Goal: Ask a question

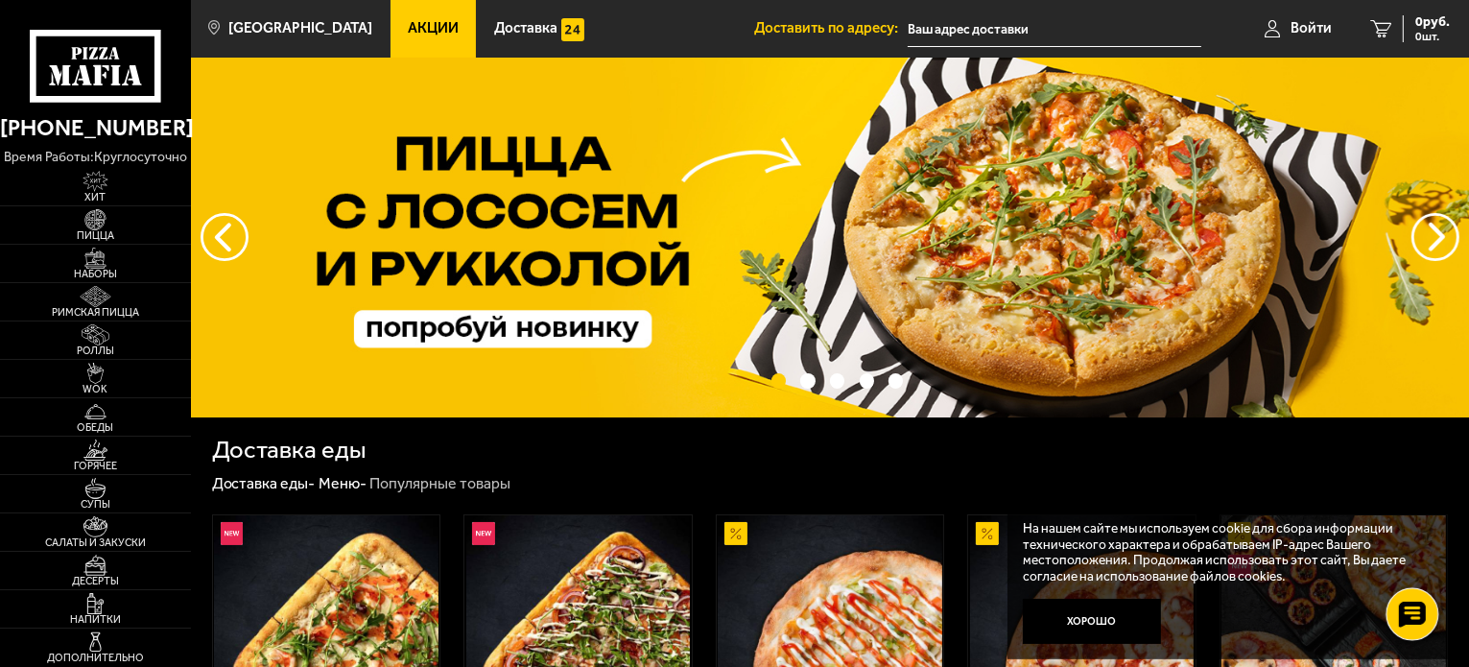
click at [1405, 606] on icon at bounding box center [1412, 614] width 28 height 27
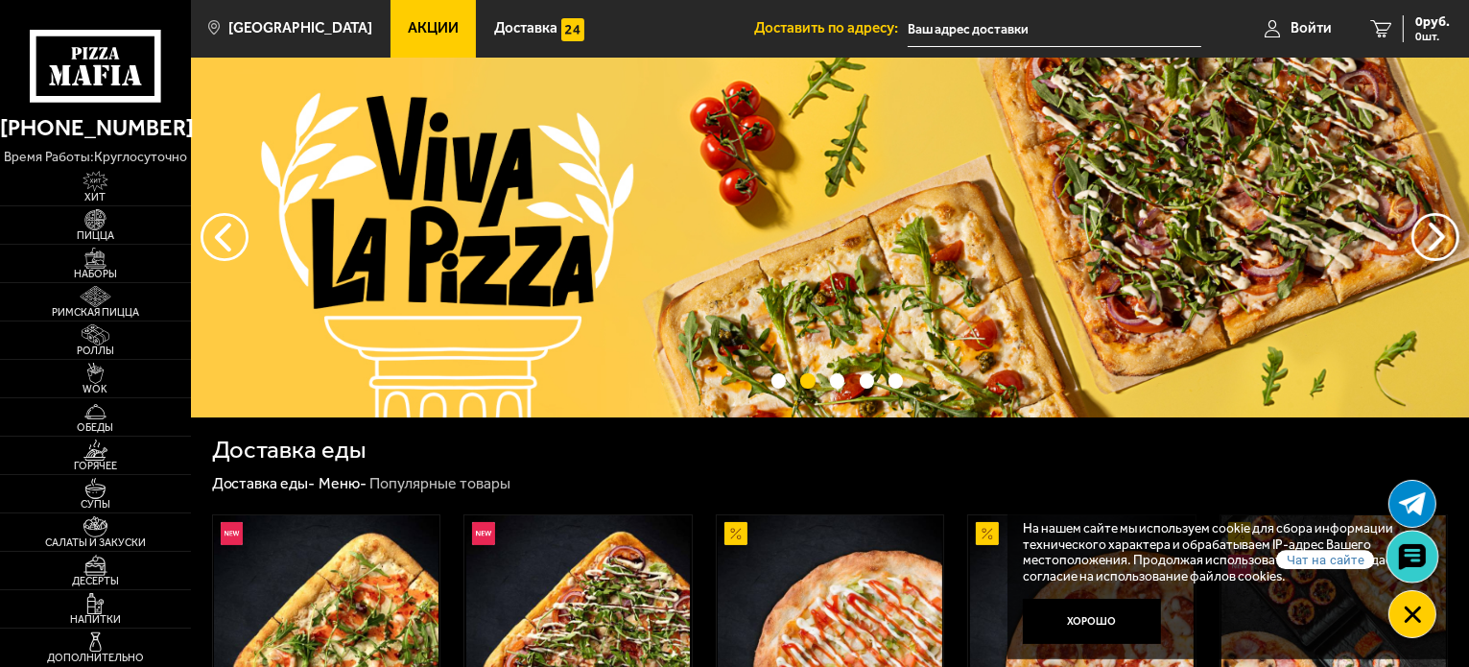
click at [1411, 551] on icon at bounding box center [1412, 556] width 28 height 27
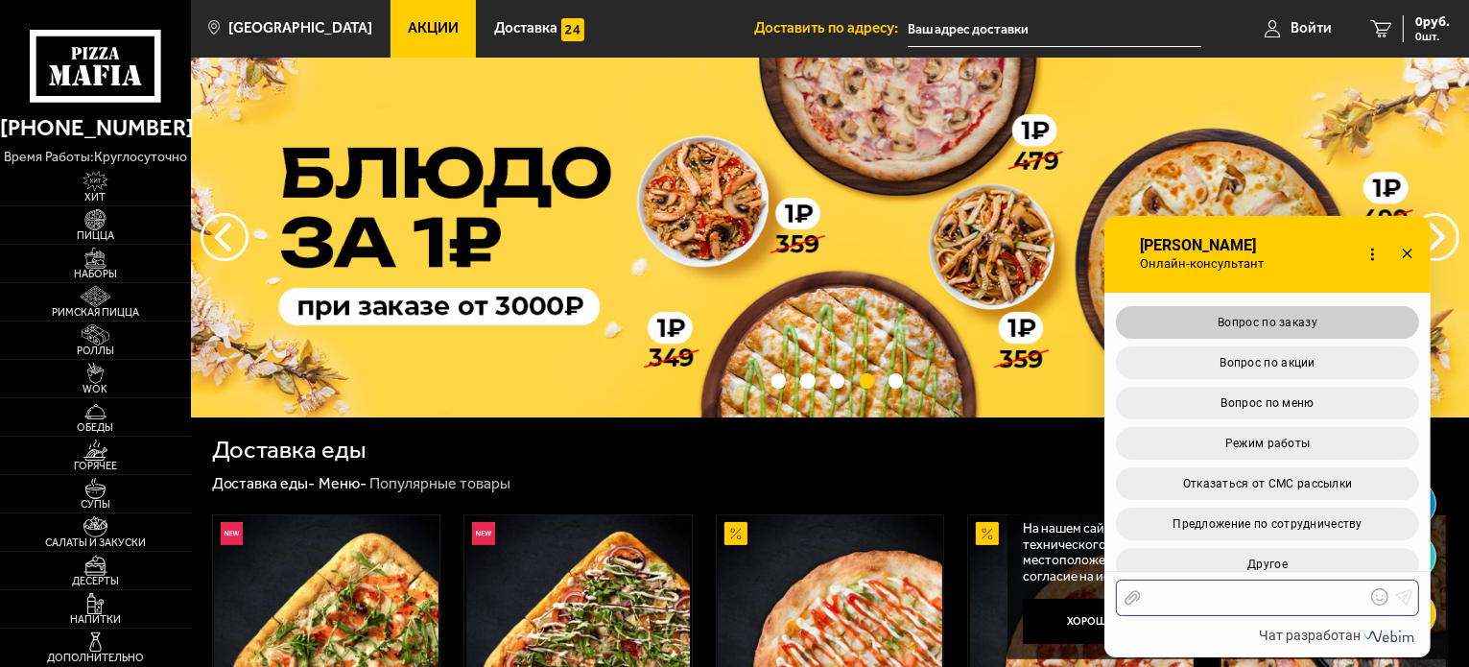
click at [1282, 321] on span "Вопрос по заказу" at bounding box center [1267, 322] width 100 height 13
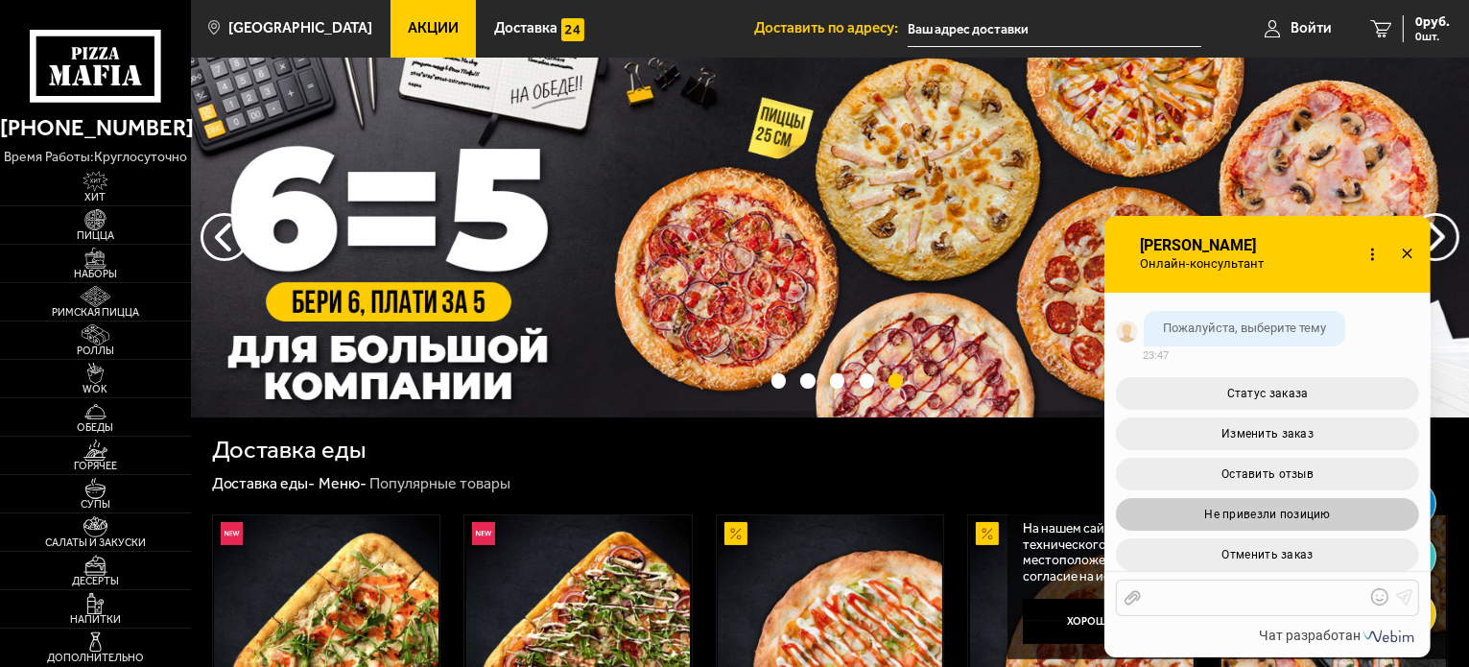
scroll to position [645, 0]
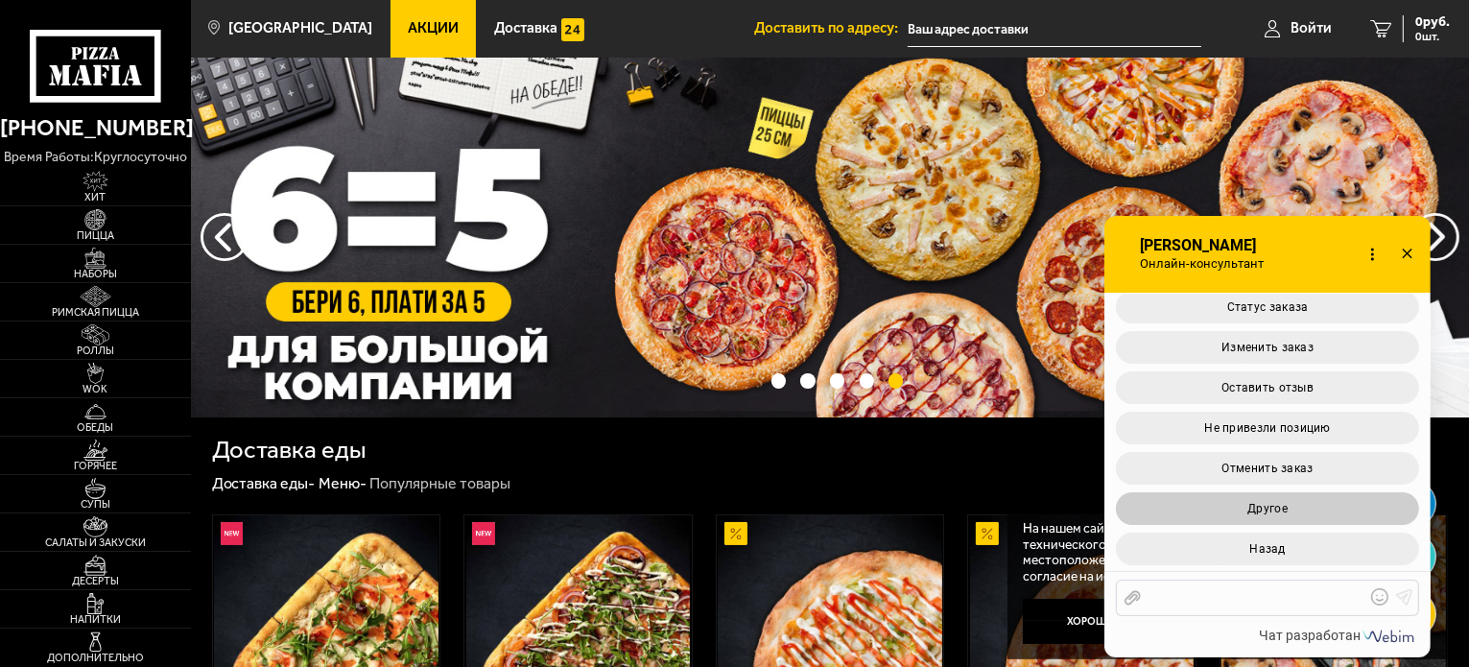
click at [1295, 500] on button "Другое" at bounding box center [1267, 508] width 303 height 33
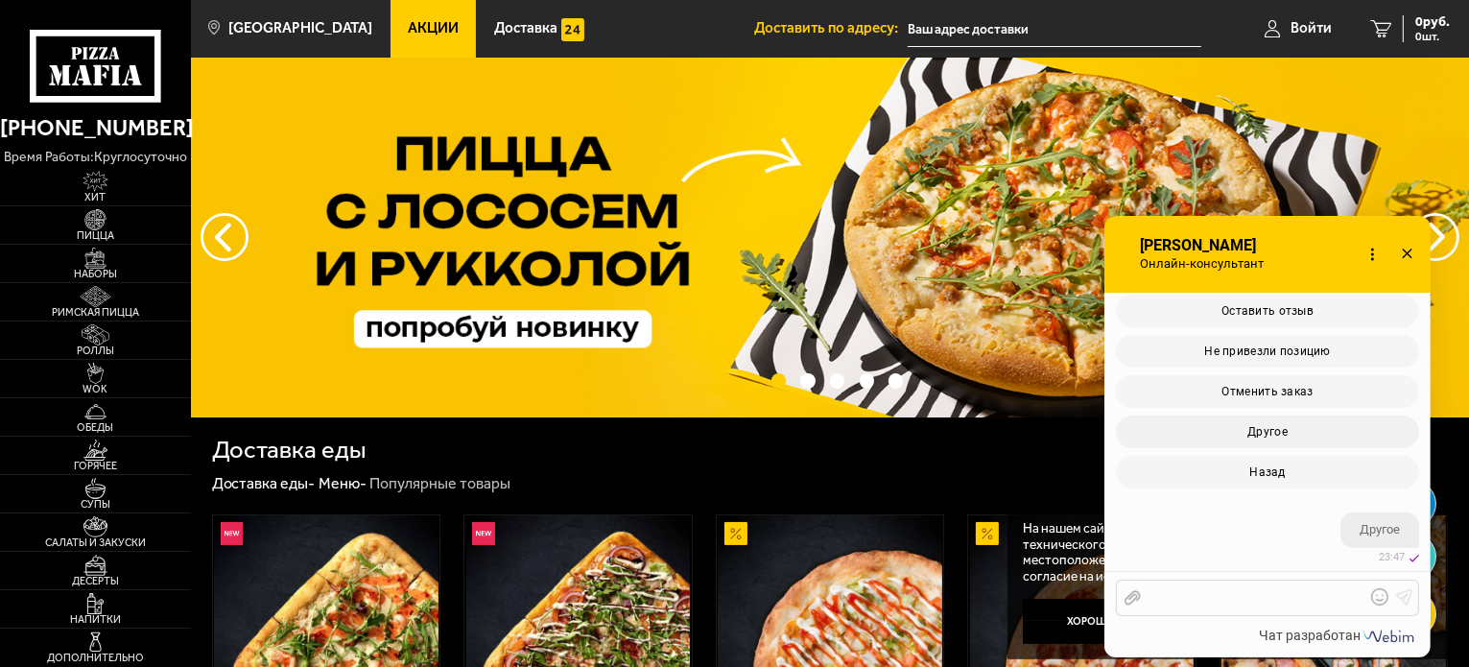
scroll to position [905, 0]
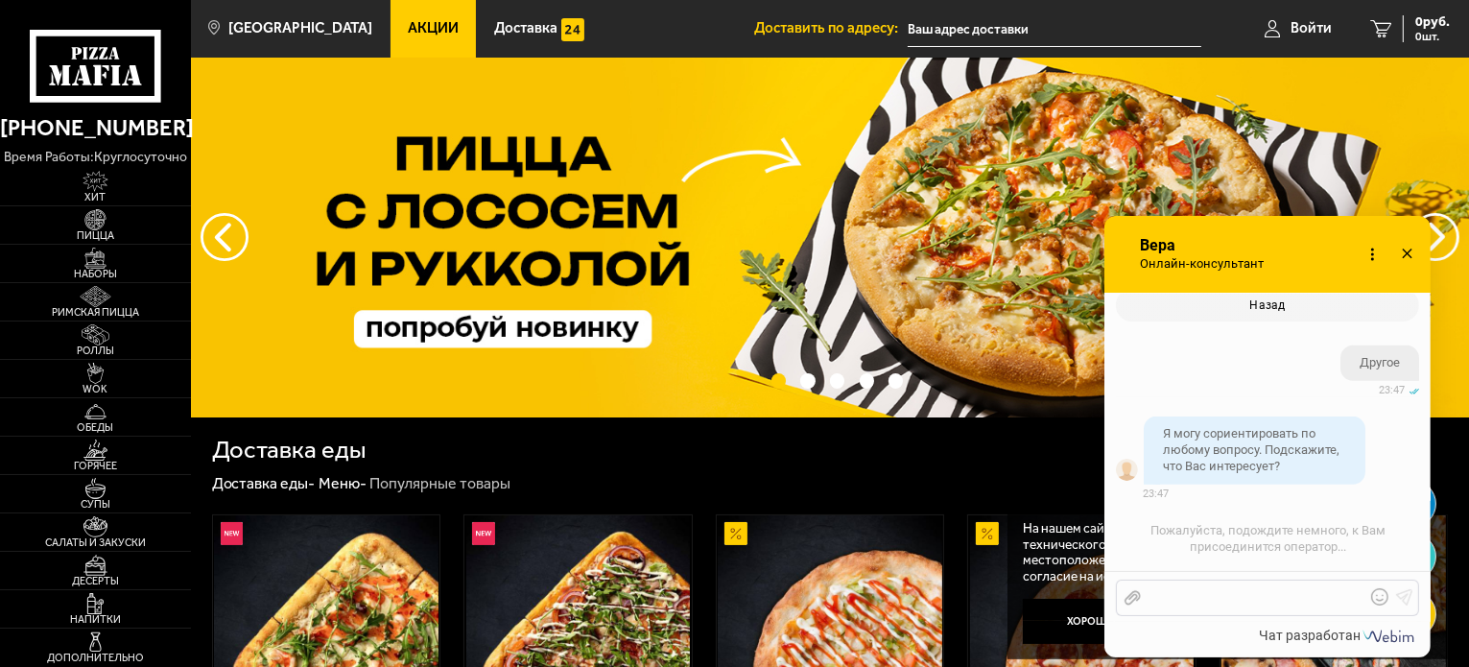
click at [1221, 611] on div "Отправить файл Текст..." at bounding box center [1267, 597] width 303 height 36
click at [1220, 601] on div at bounding box center [1253, 597] width 224 height 17
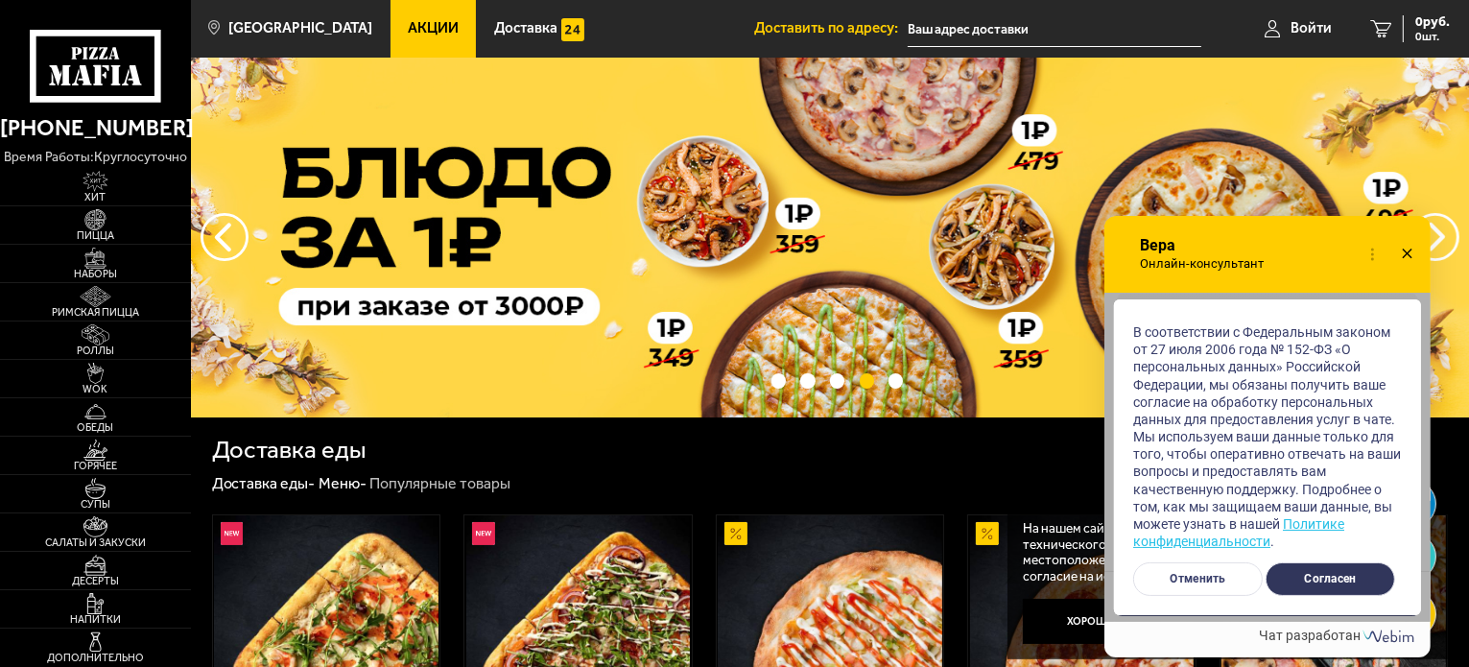
click at [1315, 569] on button "Согласен" at bounding box center [1330, 579] width 130 height 34
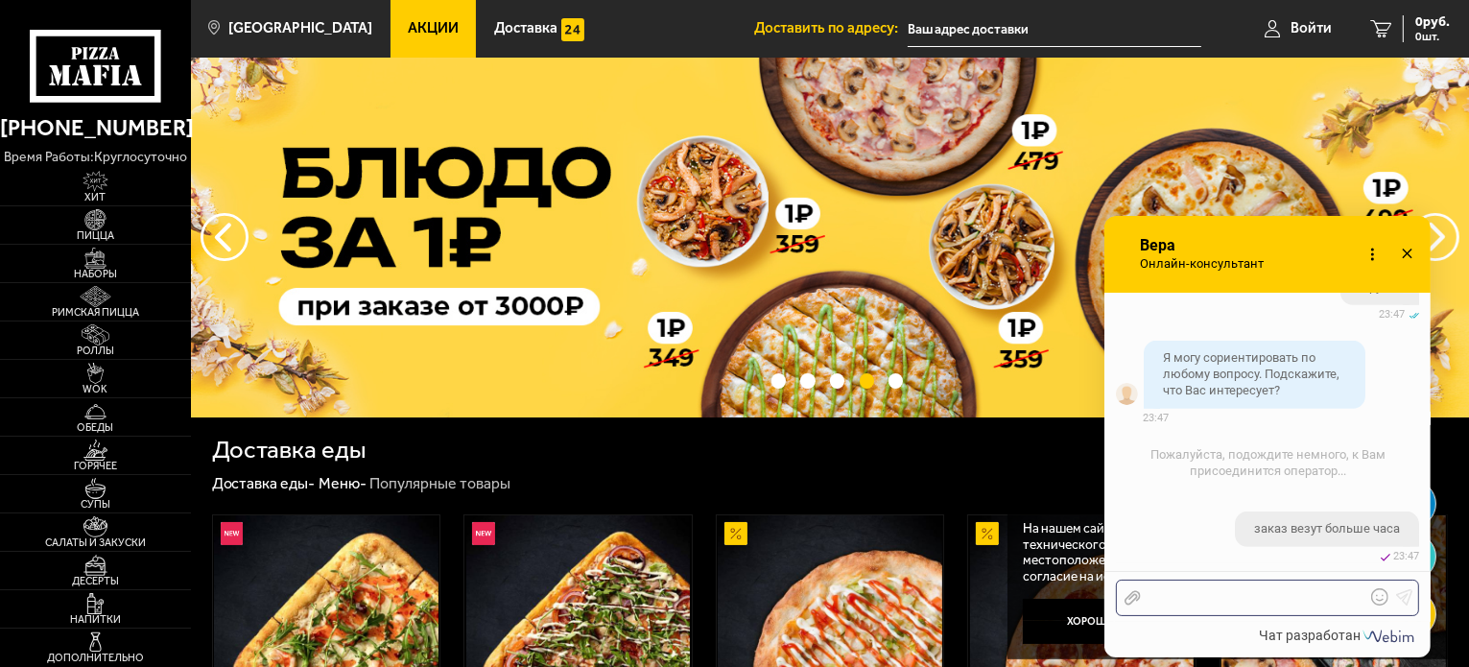
click at [1227, 598] on div at bounding box center [1253, 597] width 224 height 17
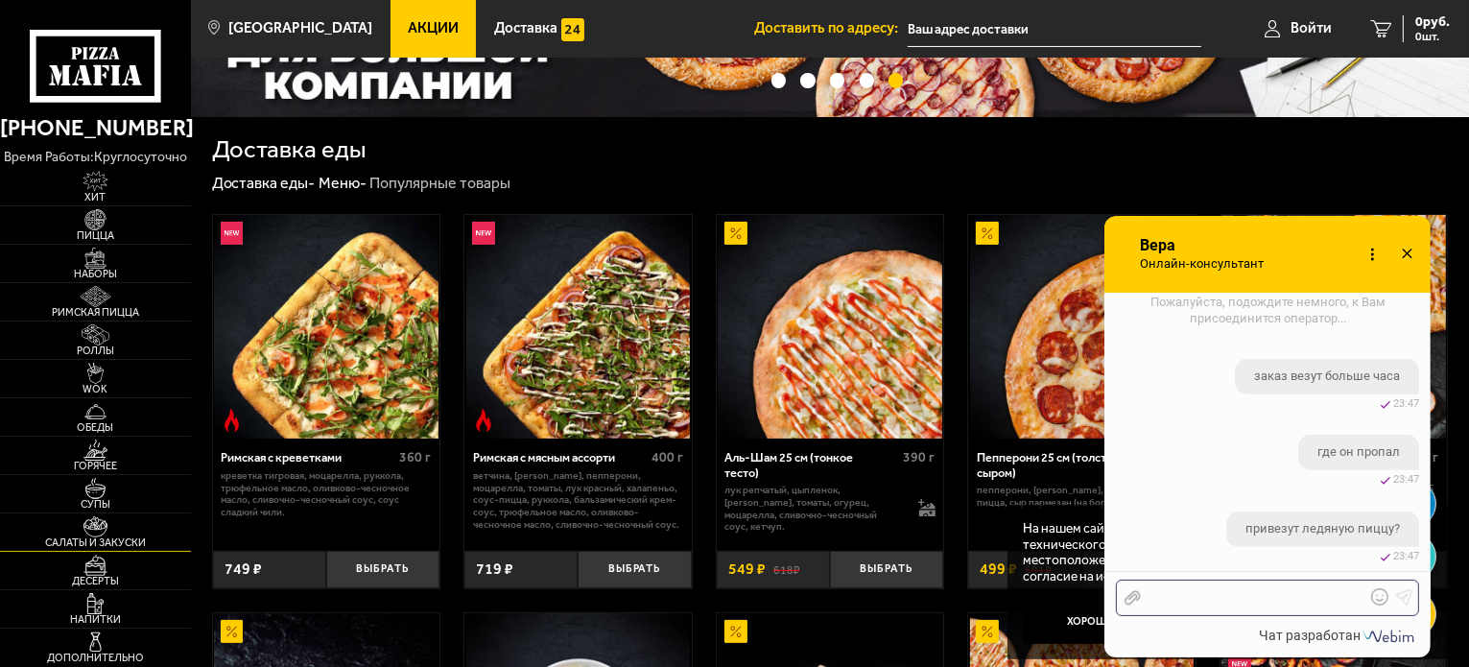
scroll to position [0, 0]
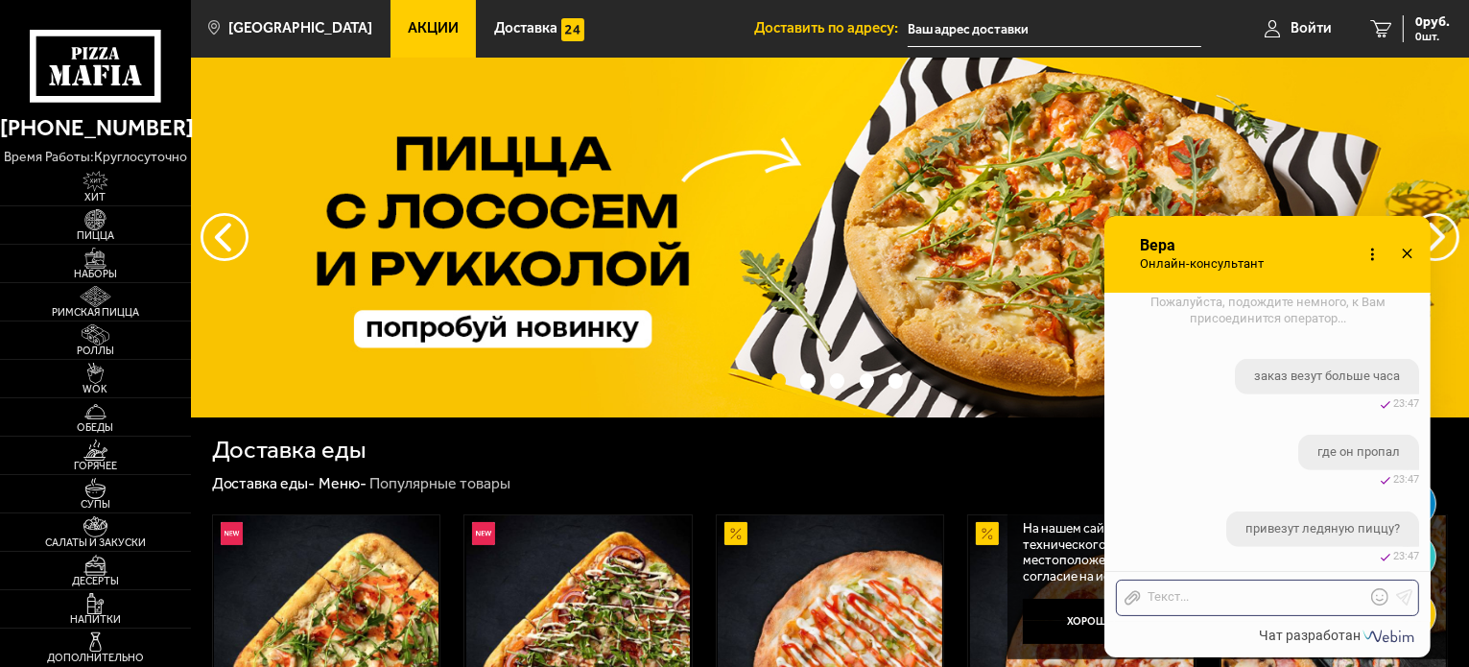
click at [721, 445] on div "Доставка еды" at bounding box center [830, 449] width 1237 height 25
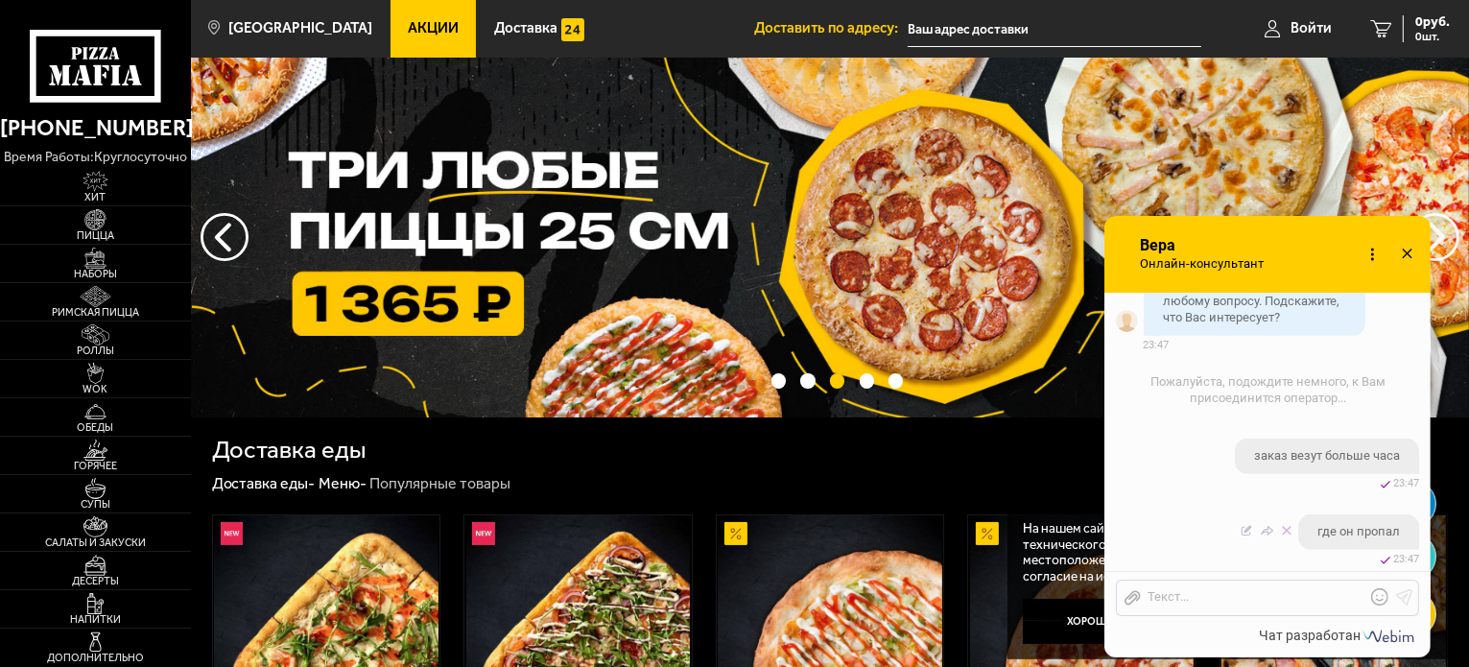
scroll to position [1133, 0]
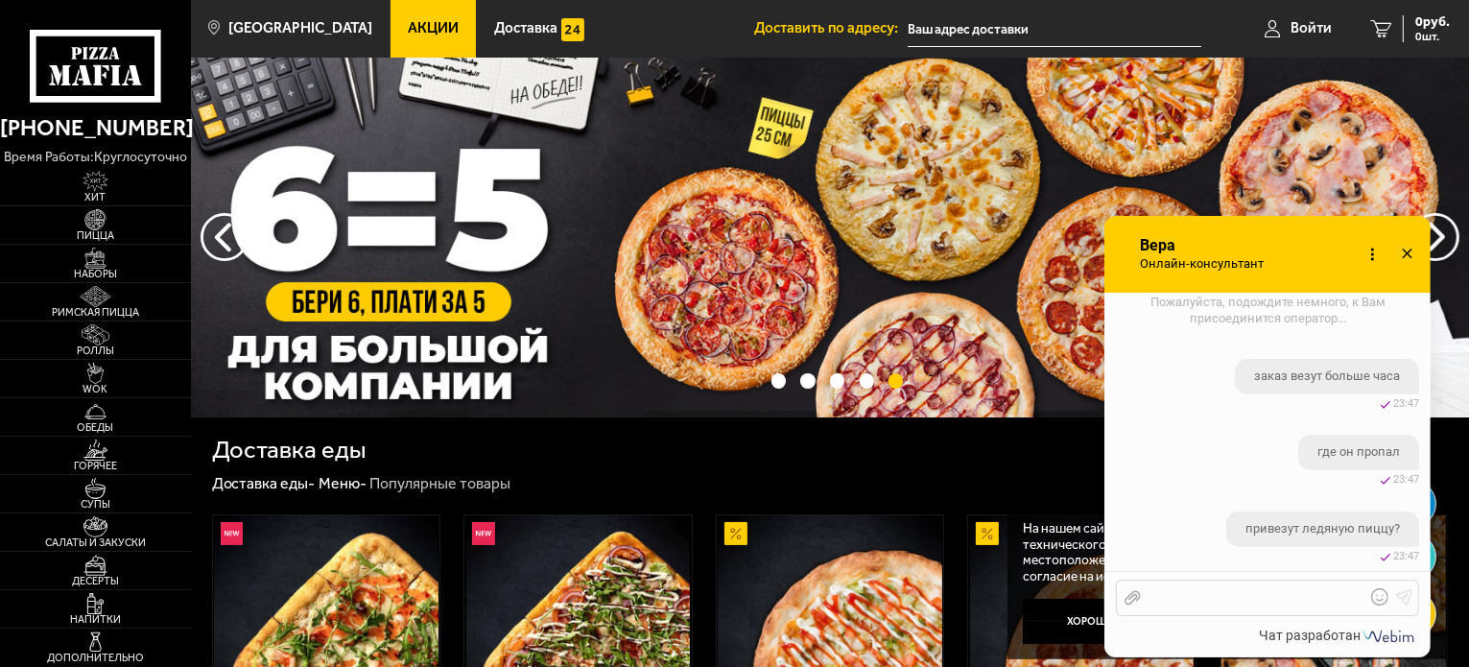
click at [1246, 597] on div at bounding box center [1253, 597] width 224 height 17
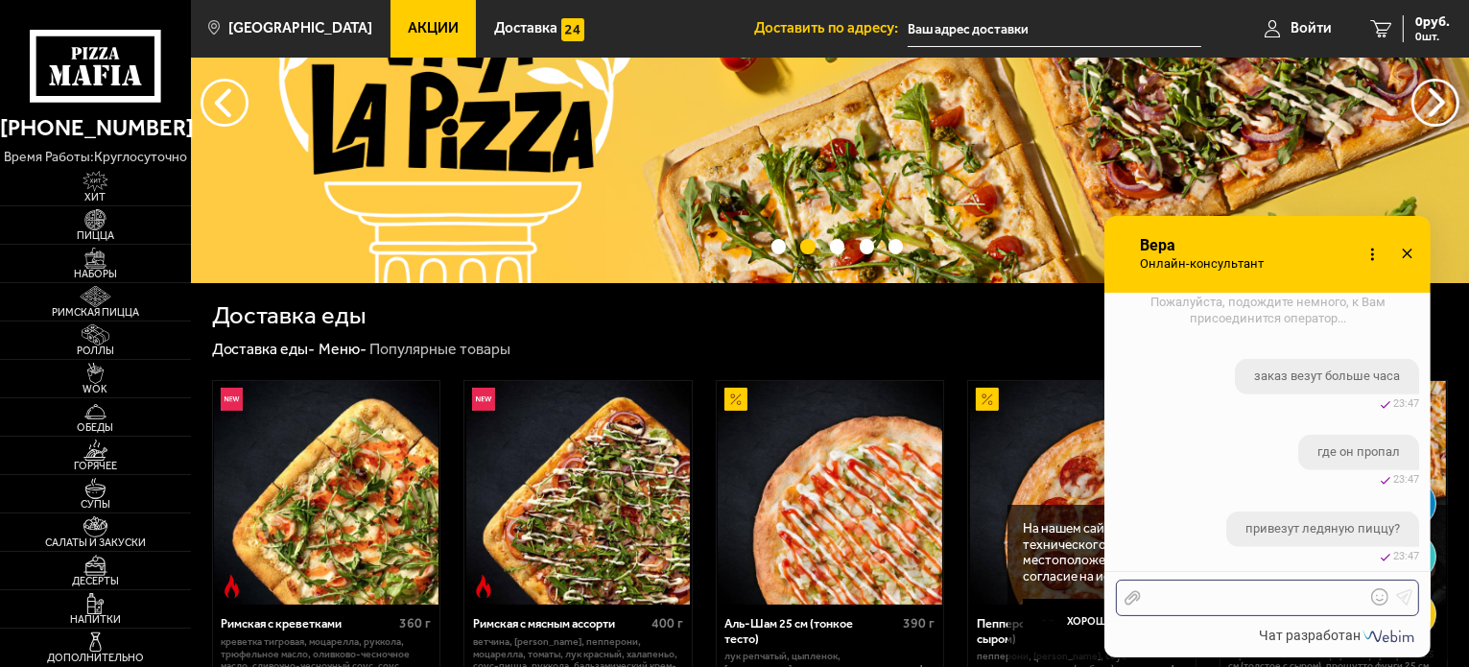
scroll to position [0, 0]
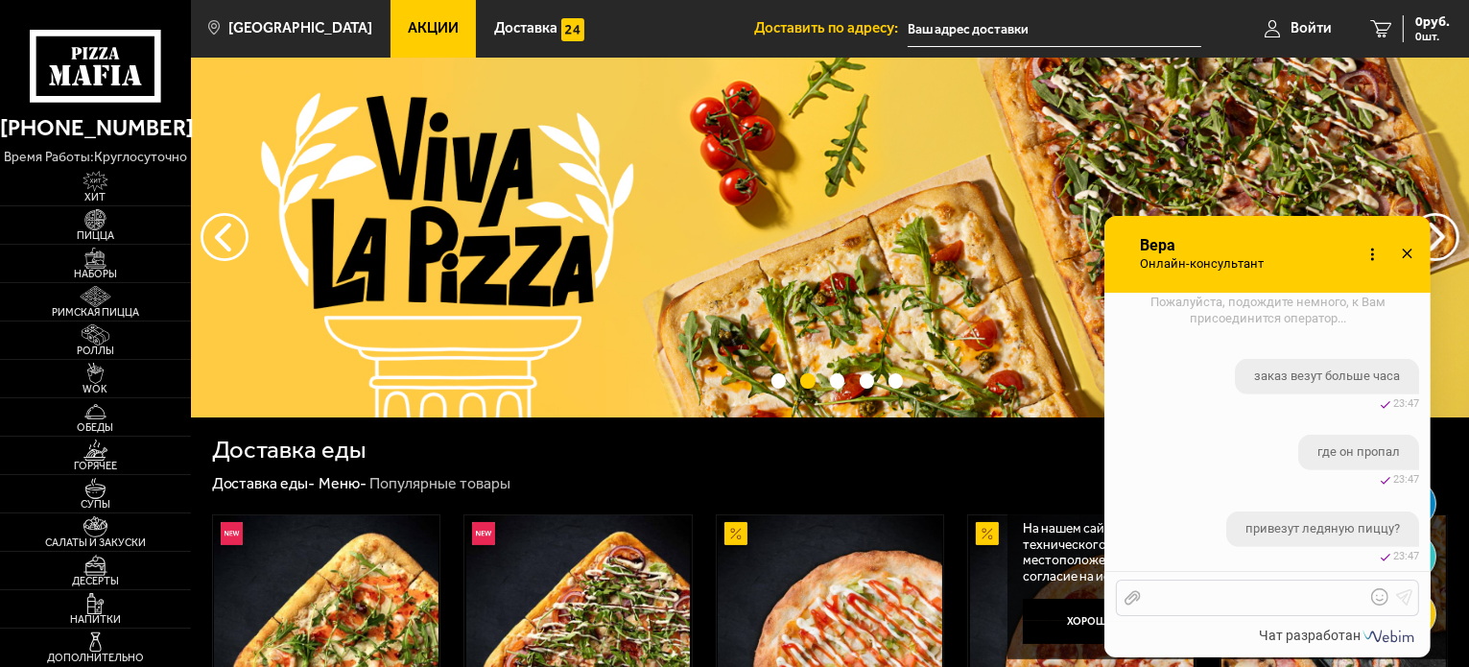
click at [1284, 600] on div at bounding box center [1253, 597] width 224 height 17
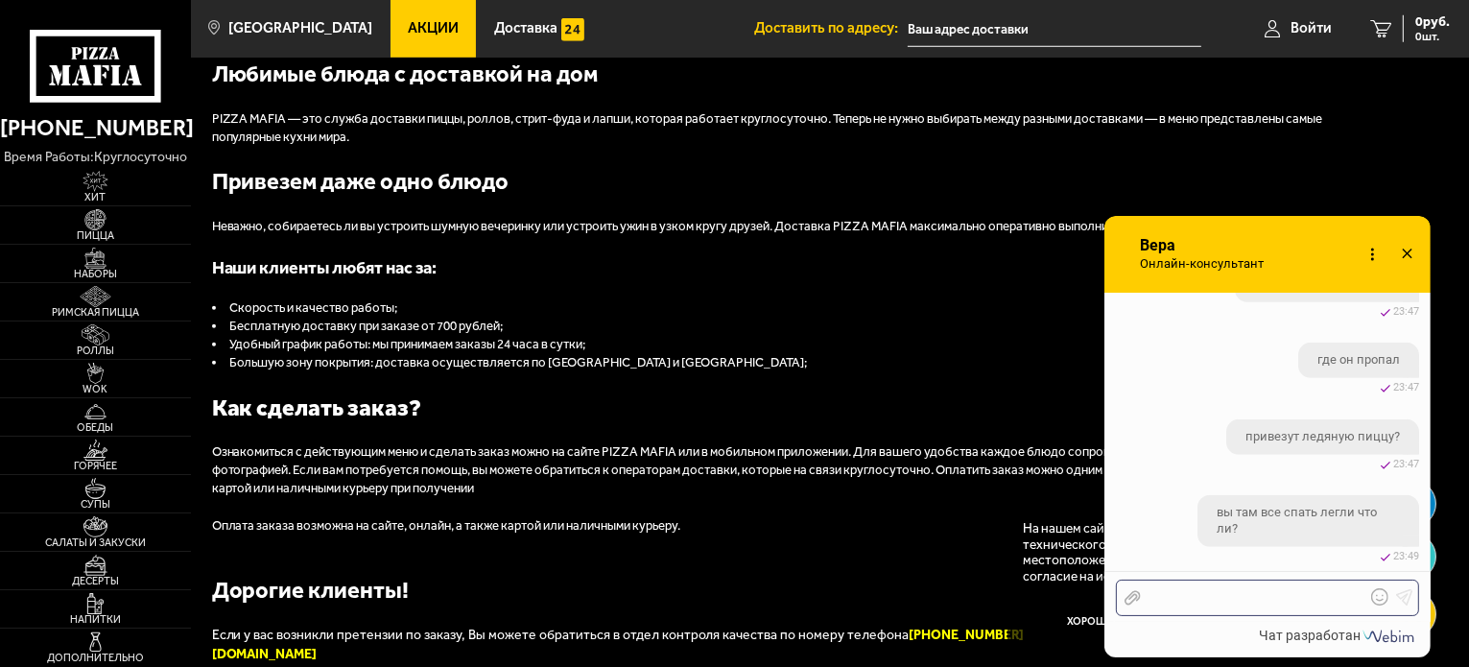
scroll to position [1959, 0]
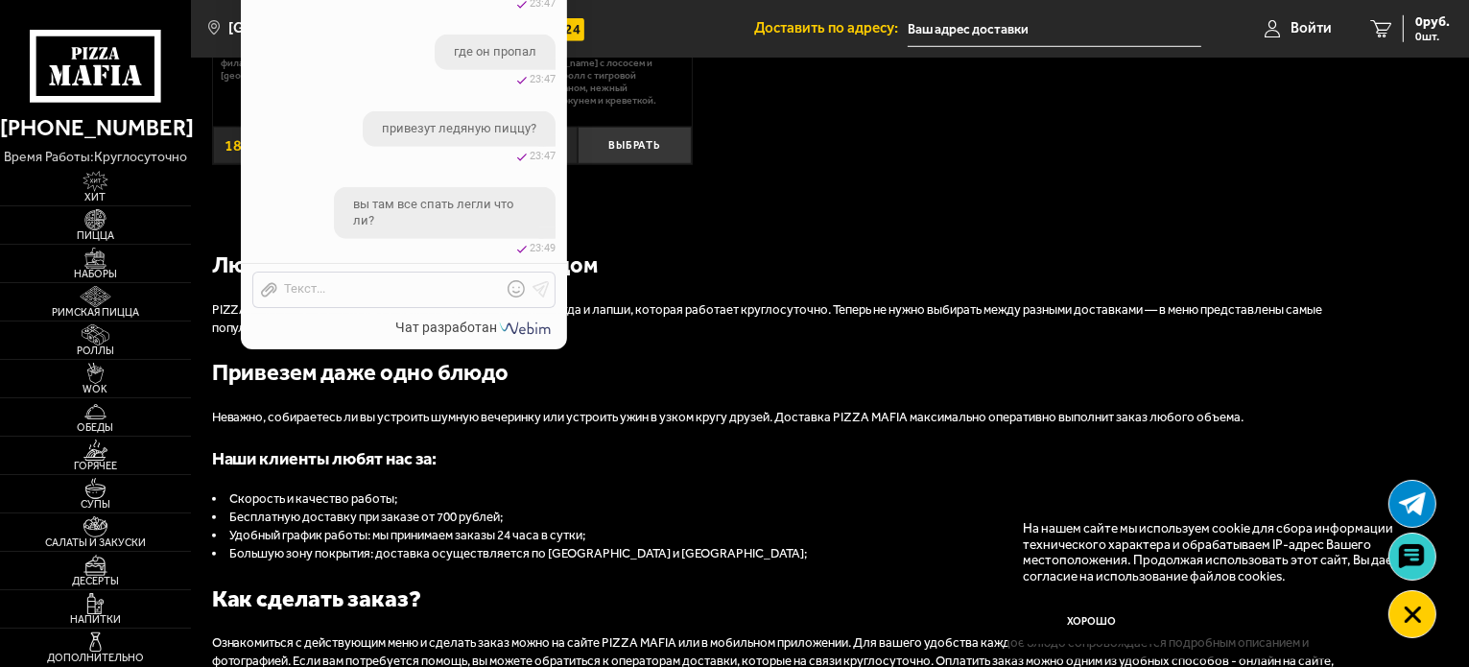
drag, startPoint x: 1262, startPoint y: 239, endPoint x: 320, endPoint y: 443, distance: 964.0
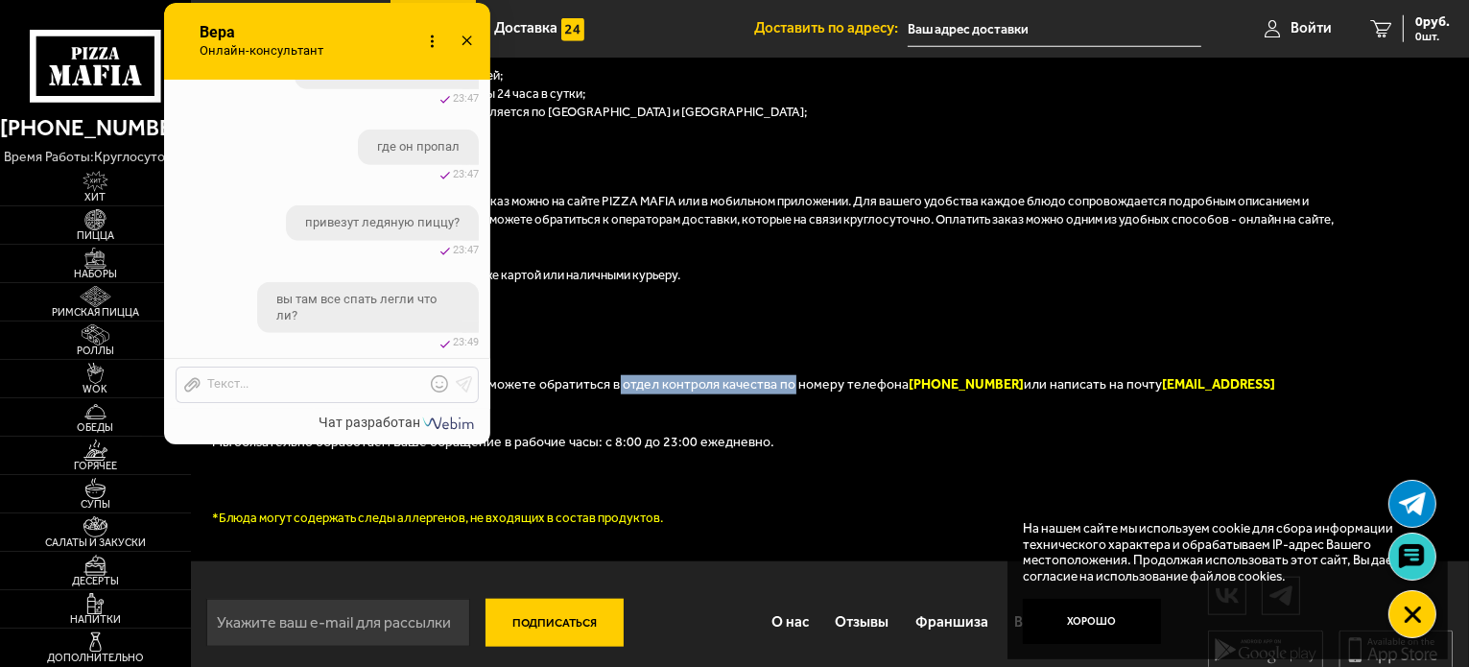
drag, startPoint x: 643, startPoint y: 387, endPoint x: 814, endPoint y: 388, distance: 170.8
click at [775, 390] on span "Если у вас возникли претензии по заказу, Вы можете обратиться в отдел контроля …" at bounding box center [560, 384] width 697 height 16
click at [817, 387] on span "Если у вас возникли претензии по заказу, Вы можете обратиться в отдел контроля …" at bounding box center [560, 384] width 697 height 16
click at [1420, 613] on icon at bounding box center [1413, 614] width 20 height 20
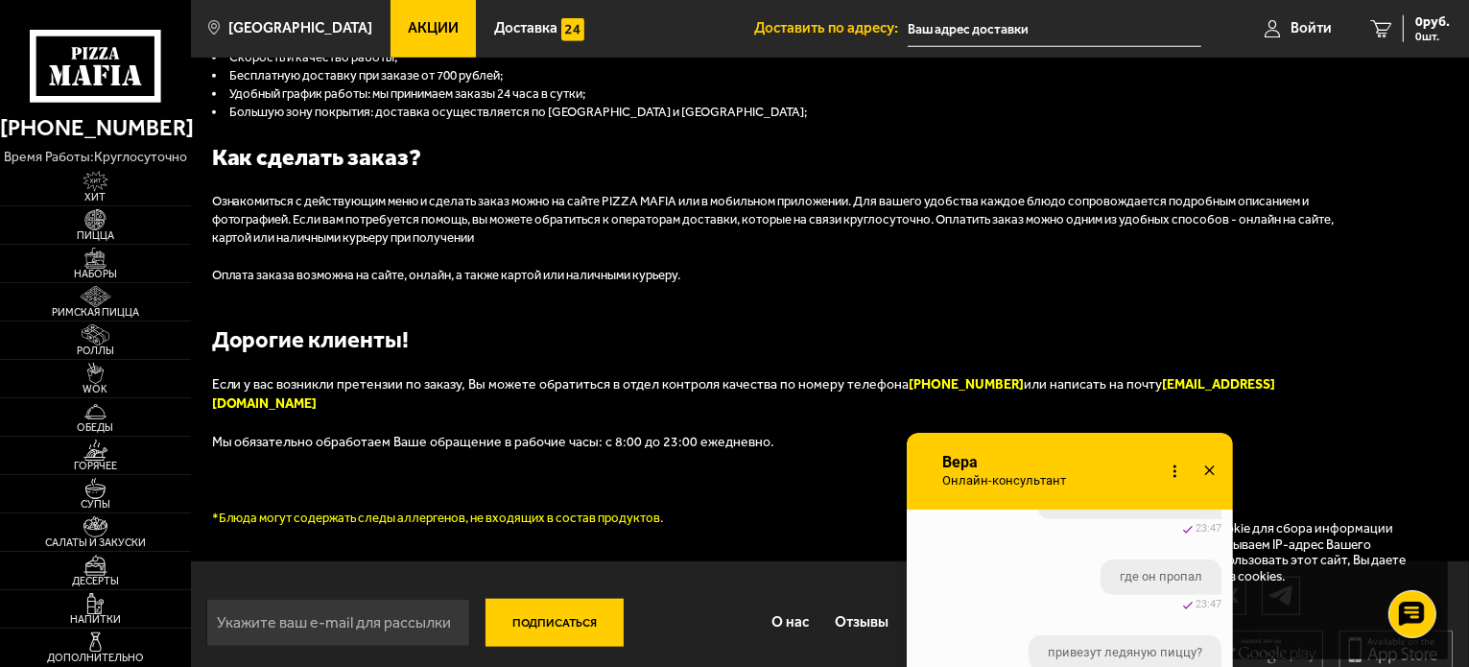
drag, startPoint x: 366, startPoint y: 45, endPoint x: 1116, endPoint y: 476, distance: 864.2
click at [1113, 483] on div "Онлайн-консультант Вера Онлайн-консультант Набирает Онлайн-консультант" at bounding box center [1070, 471] width 326 height 77
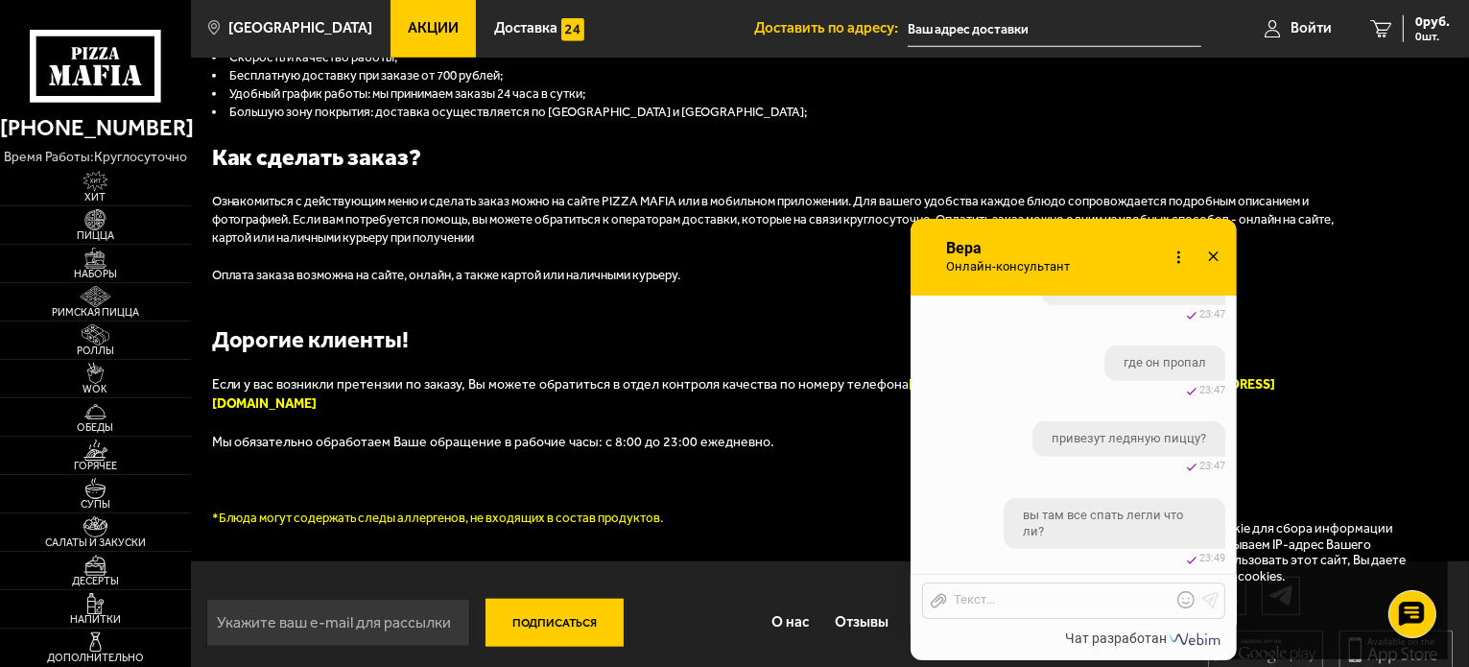
click at [805, 268] on p "Оплата заказа возможна на сайте, онлайн, а также картой или наличными курьеру." at bounding box center [787, 276] width 1151 height 18
click at [1215, 255] on icon at bounding box center [1213, 258] width 28 height 28
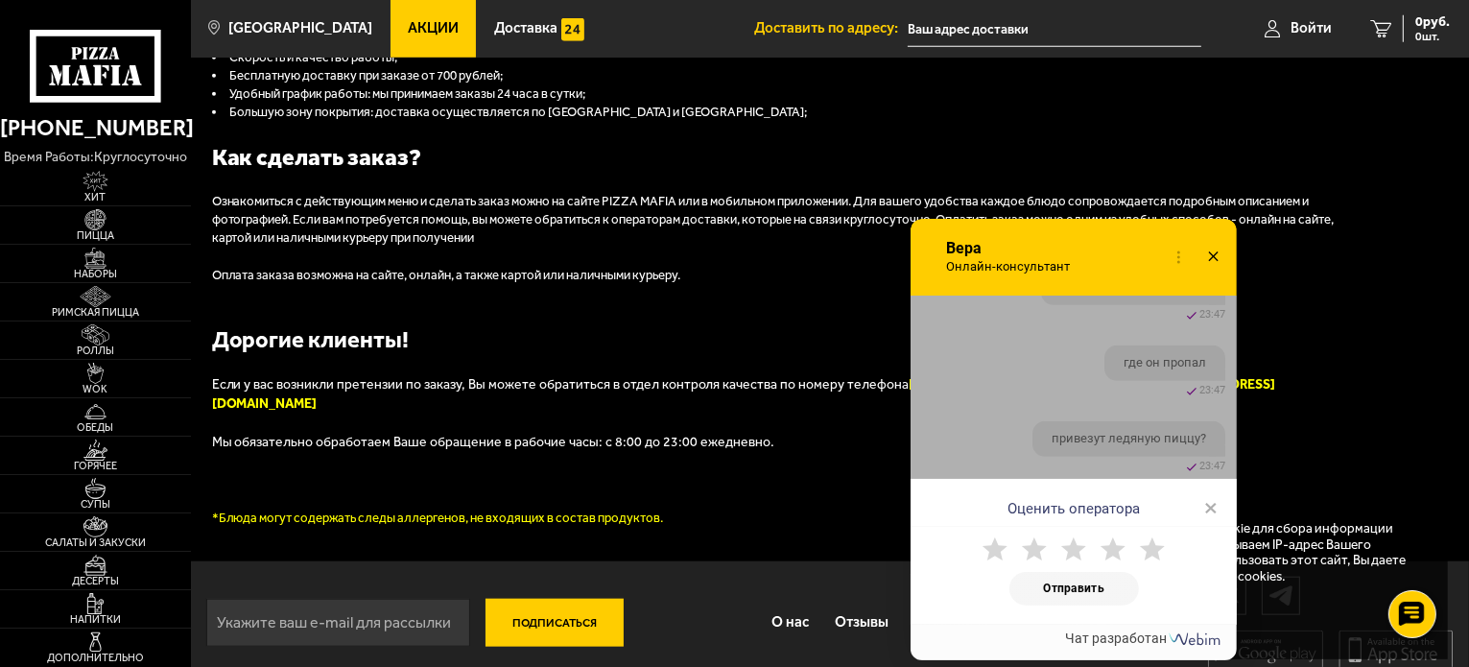
click at [1209, 503] on span "×" at bounding box center [1210, 507] width 13 height 29
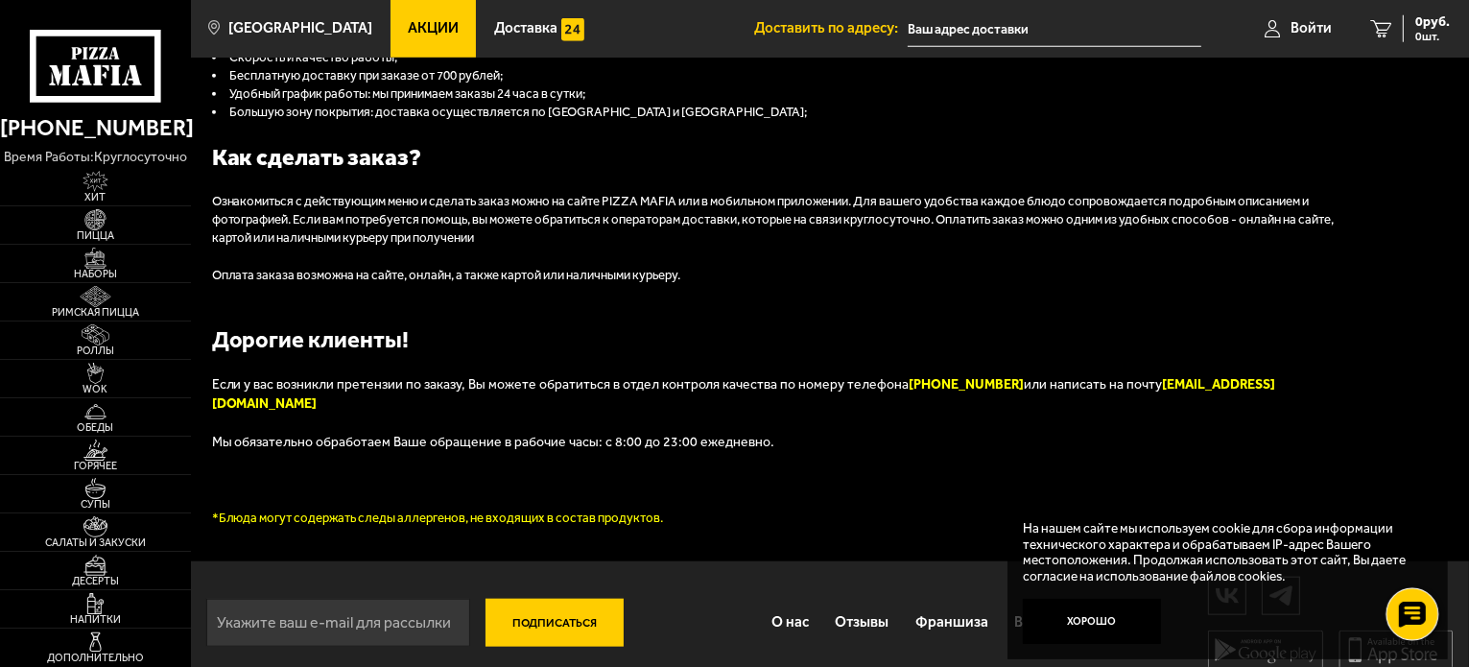
click at [1401, 608] on use at bounding box center [1412, 614] width 28 height 27
click at [1422, 542] on link at bounding box center [1411, 556] width 51 height 51
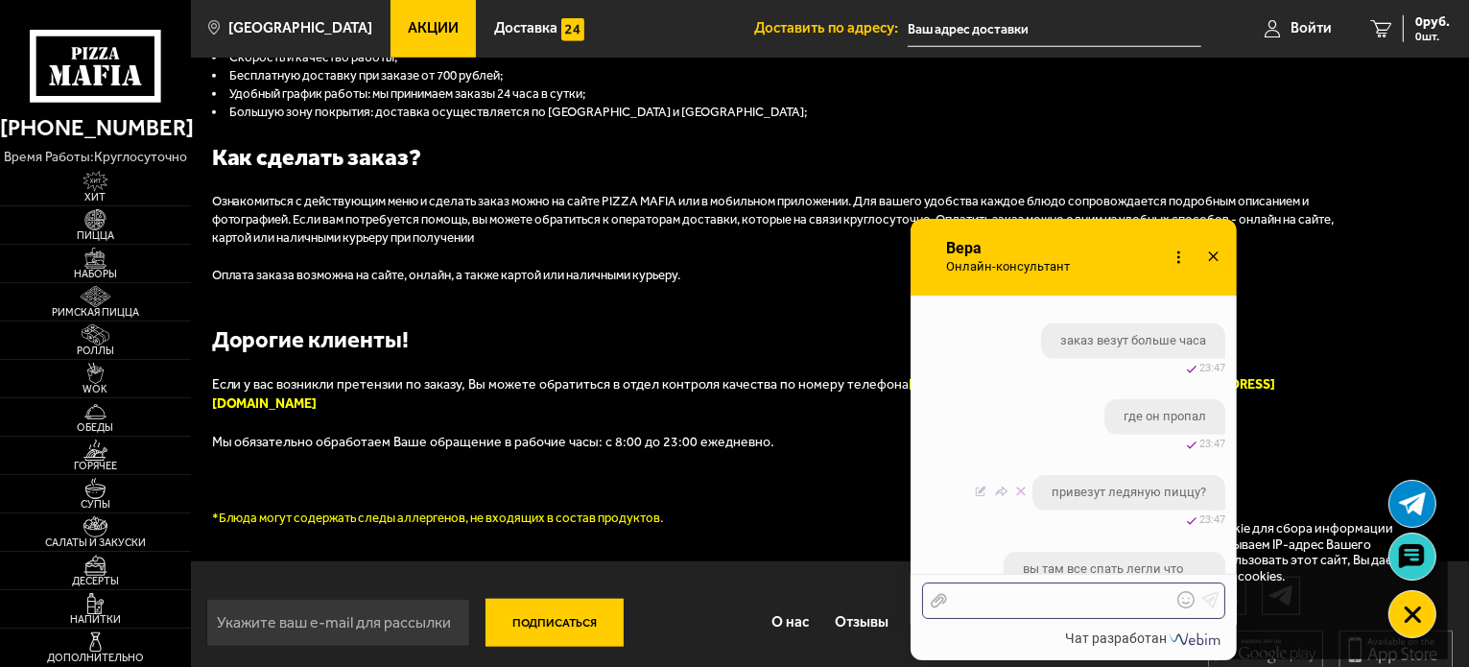
scroll to position [1226, 0]
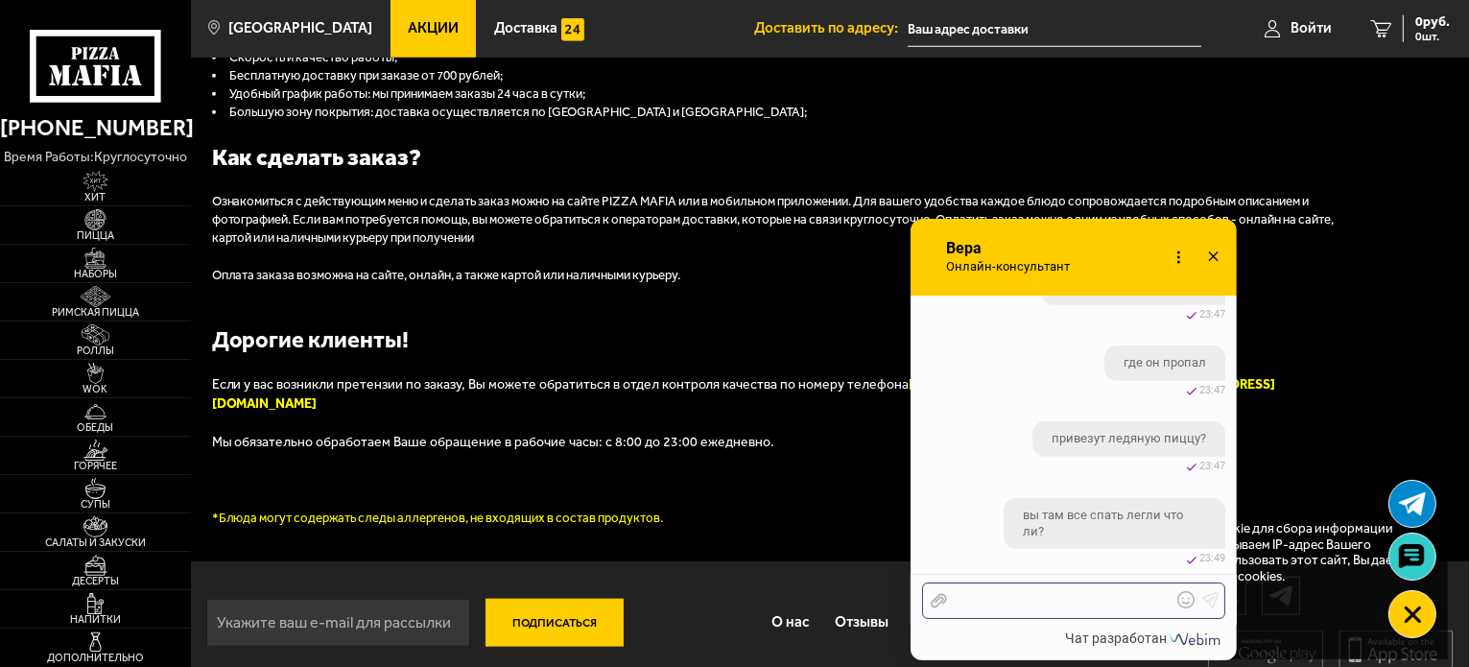
click at [1091, 594] on div at bounding box center [1059, 600] width 224 height 17
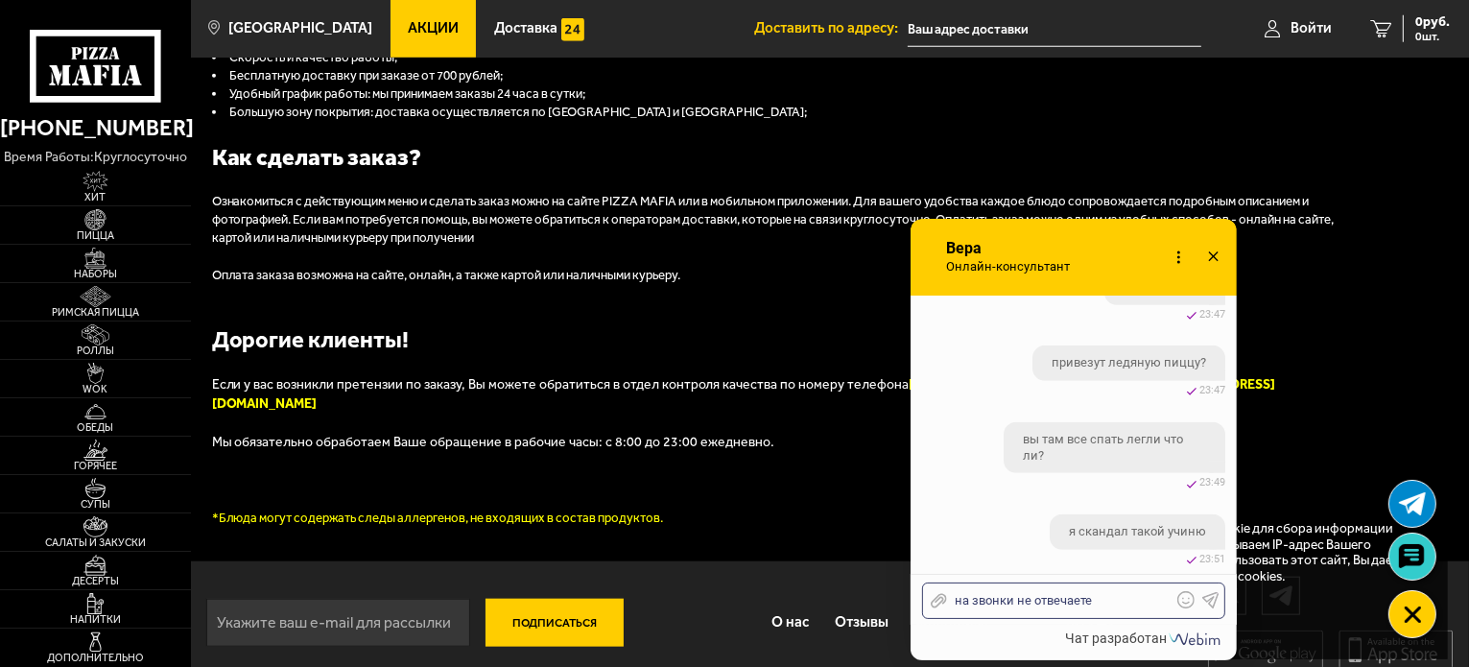
scroll to position [1378, 0]
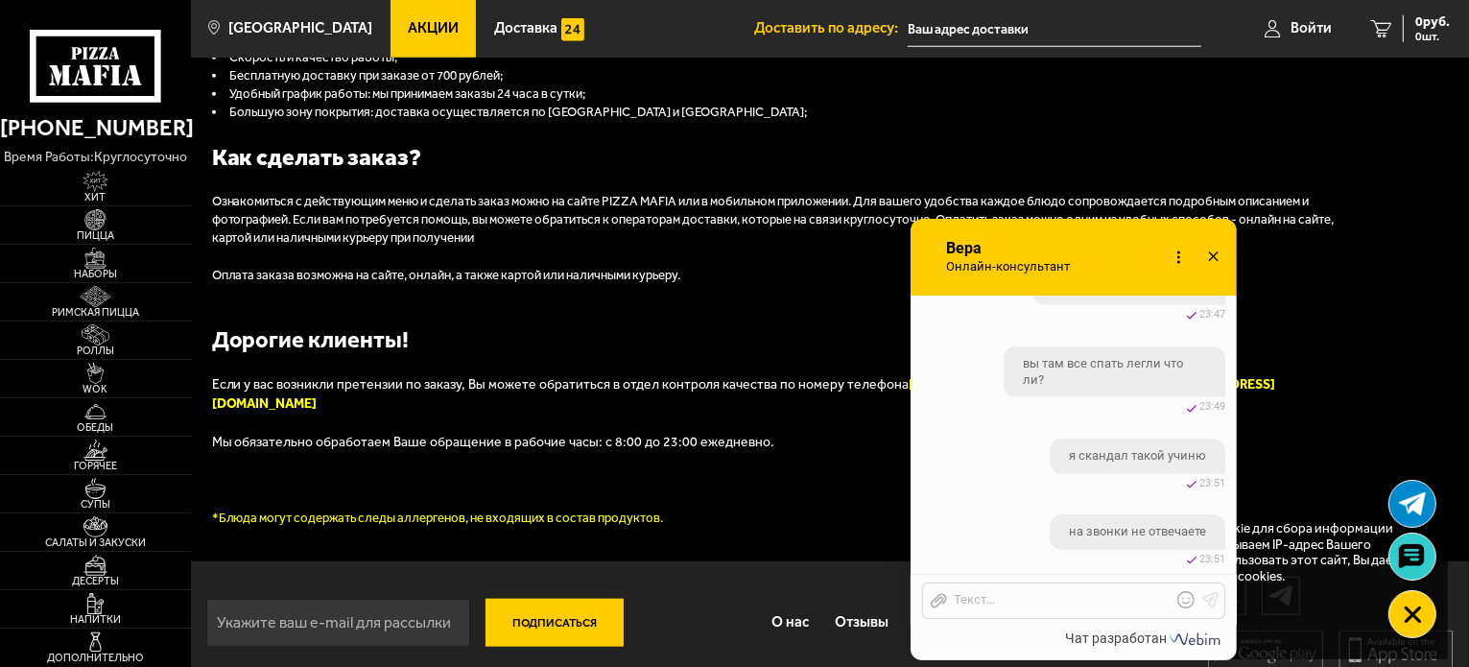
click at [359, 325] on p "Дорогие клиенты!" at bounding box center [787, 339] width 1151 height 33
checkbox input "true"
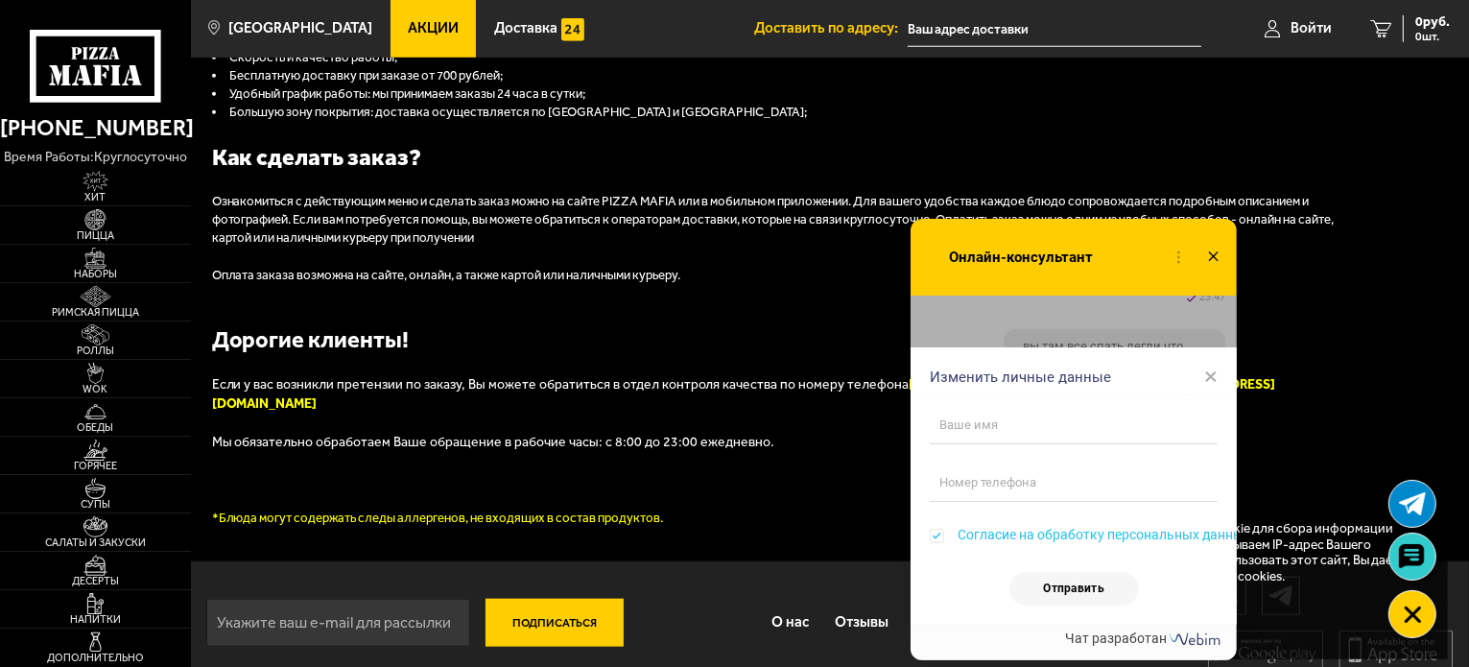
scroll to position [1502, 0]
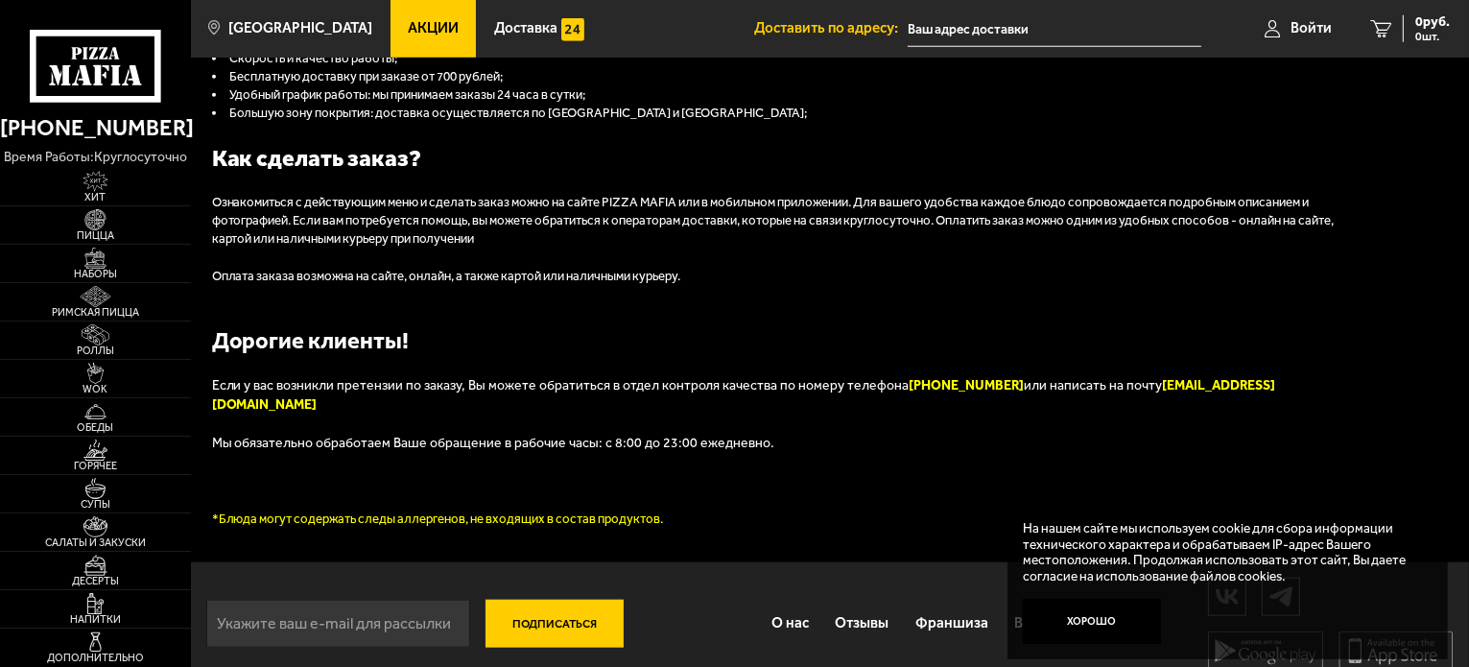
scroll to position [1959, 0]
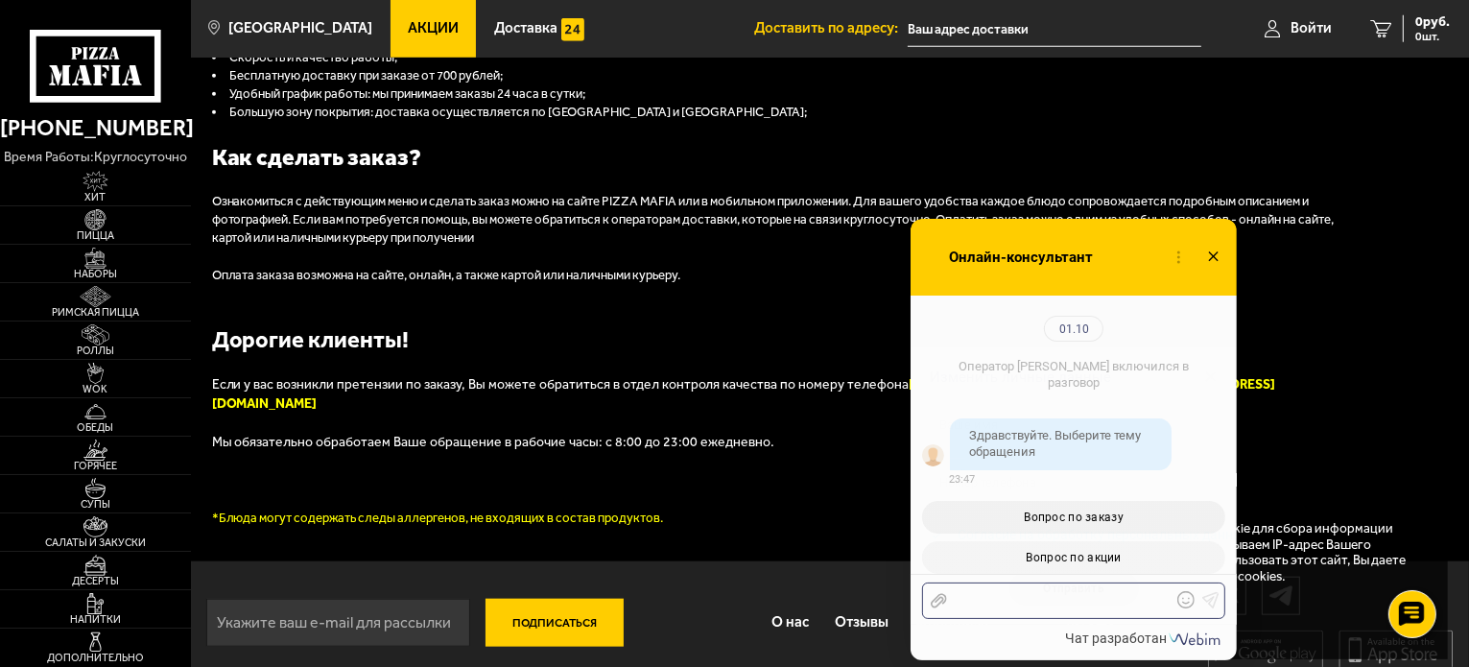
checkbox input "true"
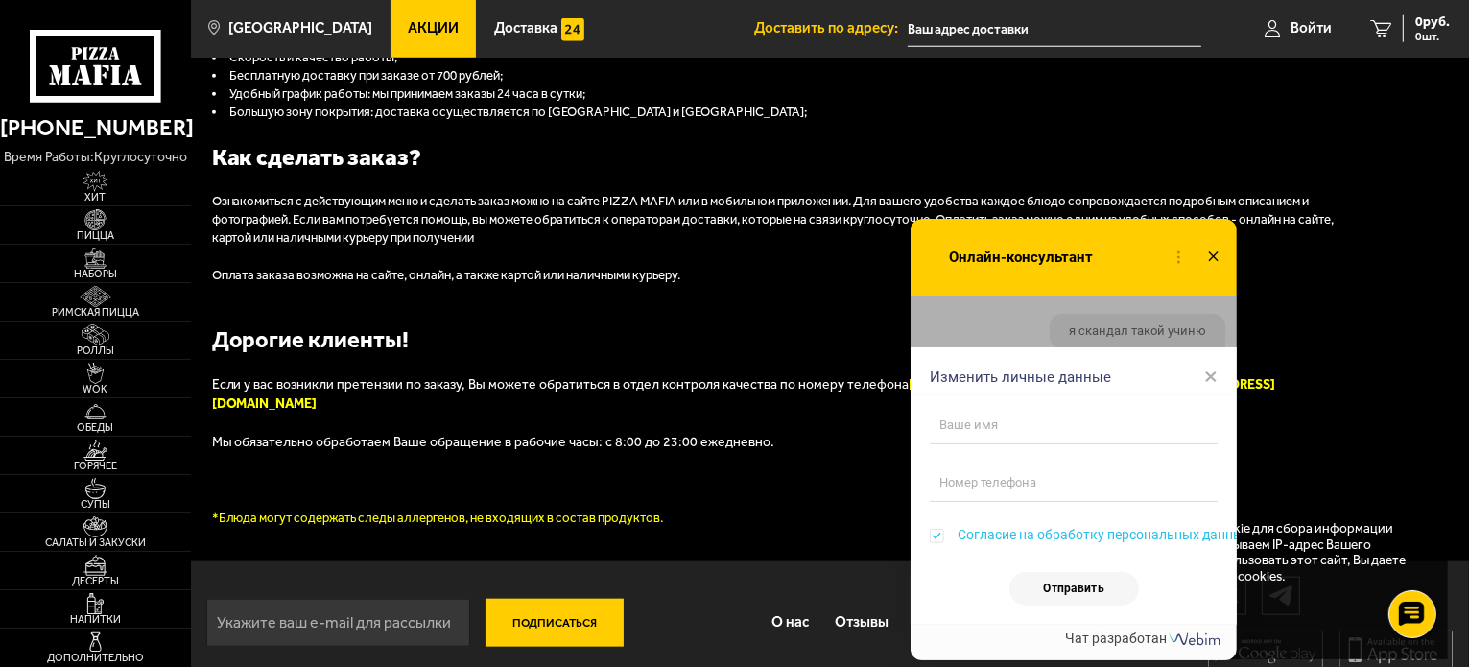
click at [1215, 372] on span "×" at bounding box center [1210, 376] width 13 height 29
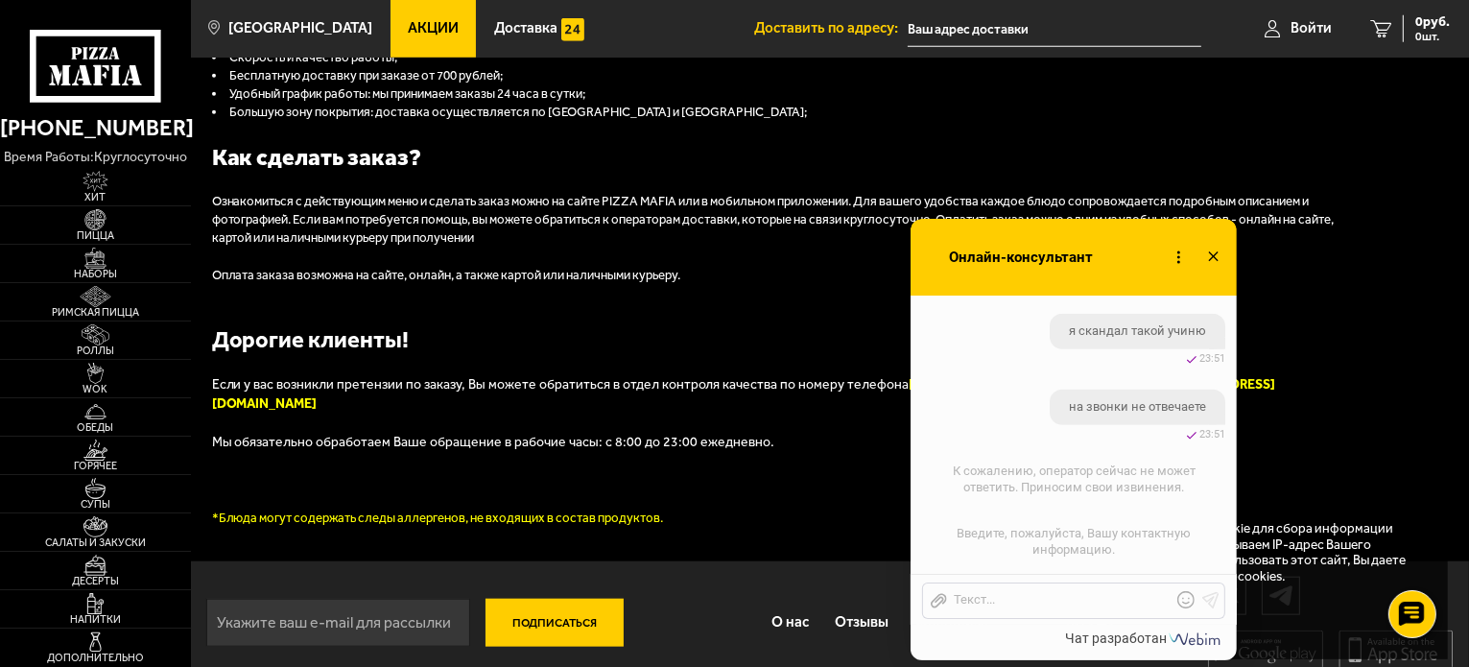
click at [1192, 240] on div "Онлайн-консультант Онлайн-консультант Набирает Онлайн-консультант" at bounding box center [1073, 257] width 326 height 77
click at [1213, 254] on icon at bounding box center [1213, 258] width 28 height 28
